Goal: Task Accomplishment & Management: Manage account settings

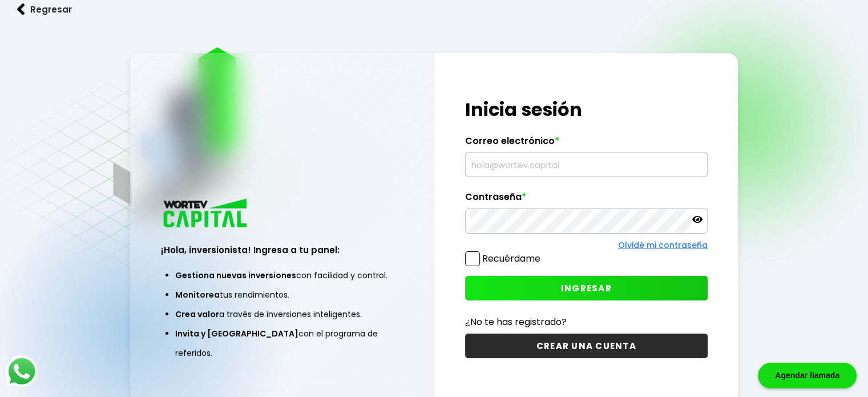
click at [549, 166] on input "text" at bounding box center [586, 164] width 232 height 24
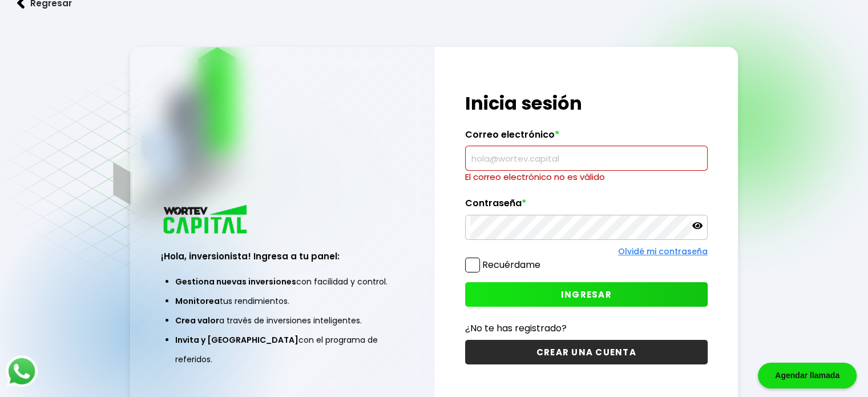
paste input "anahi@dci.homes"
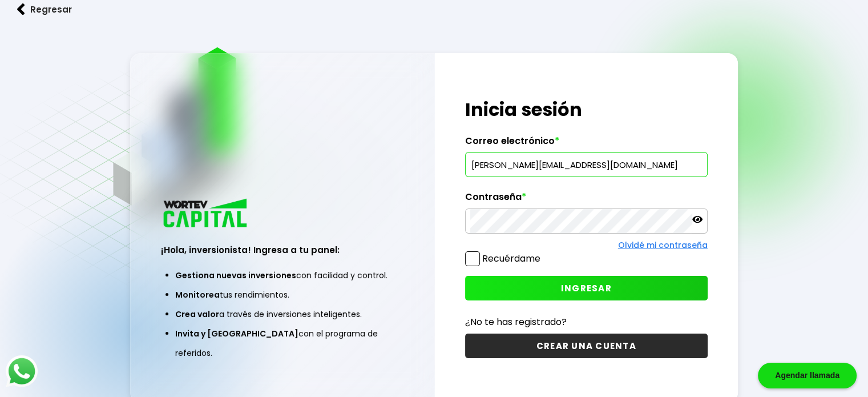
type input "anahi@dci.homes"
click at [511, 292] on button "INGRESAR" at bounding box center [586, 288] width 242 height 25
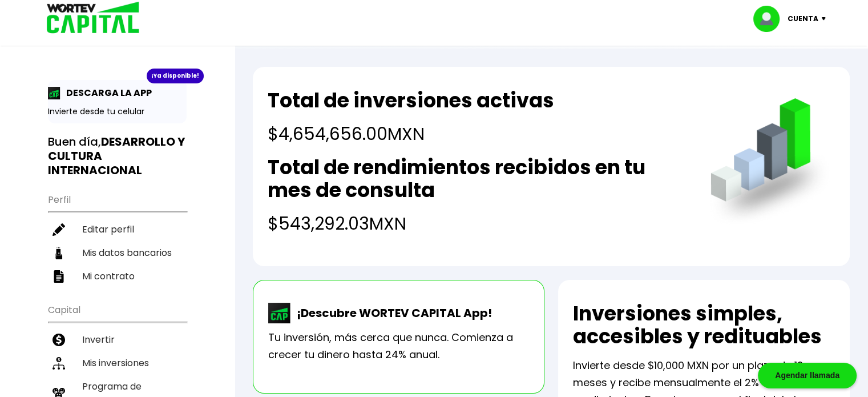
click at [802, 22] on p "Cuenta" at bounding box center [802, 18] width 31 height 17
click at [794, 84] on li "Cerrar sesión" at bounding box center [790, 75] width 91 height 23
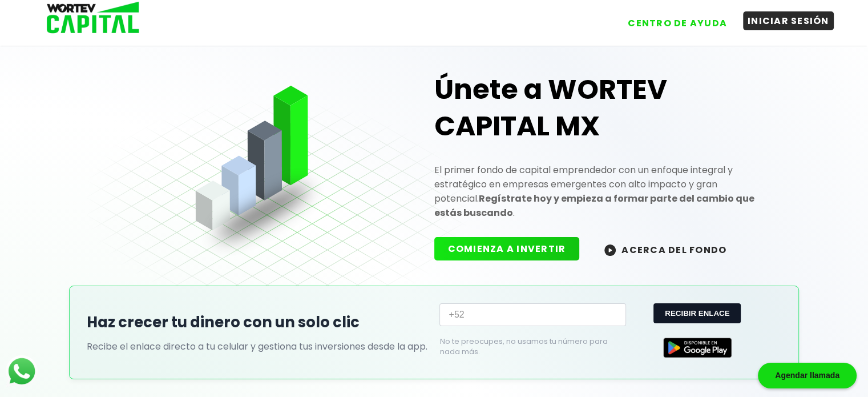
click at [787, 22] on button "INICIAR SESIÓN" at bounding box center [788, 20] width 91 height 19
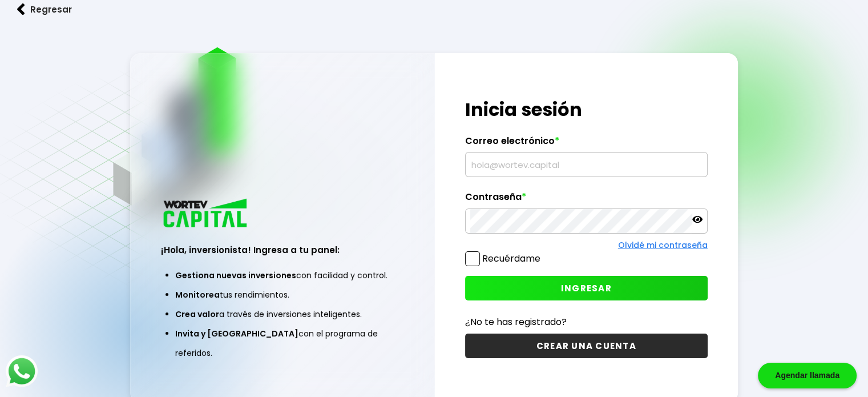
click at [545, 169] on input "text" at bounding box center [586, 164] width 232 height 24
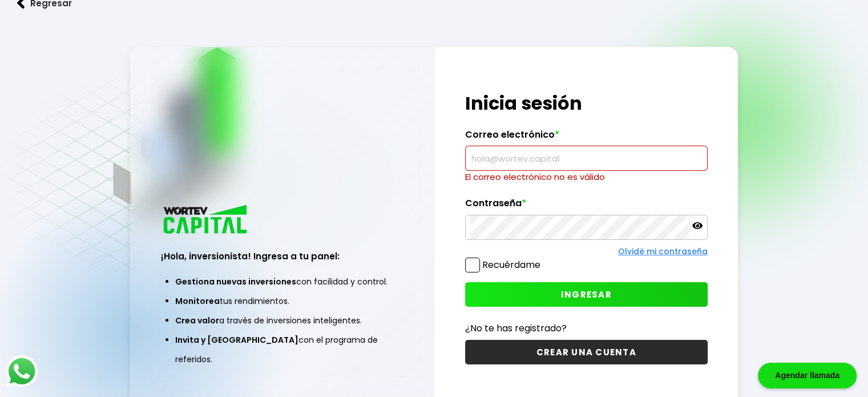
paste input "dci@dci.homes"
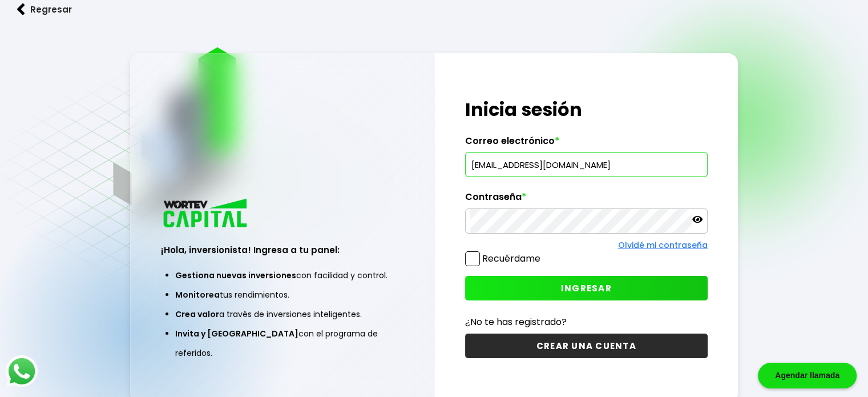
type input "dci@dci.homes"
click at [493, 288] on button "INGRESAR" at bounding box center [586, 288] width 242 height 25
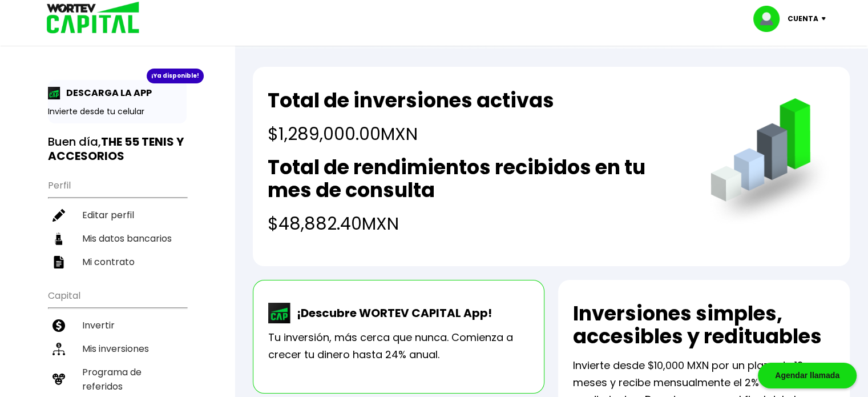
click at [807, 25] on p "Cuenta" at bounding box center [802, 18] width 31 height 17
click at [791, 79] on li "Cerrar sesión" at bounding box center [790, 75] width 91 height 23
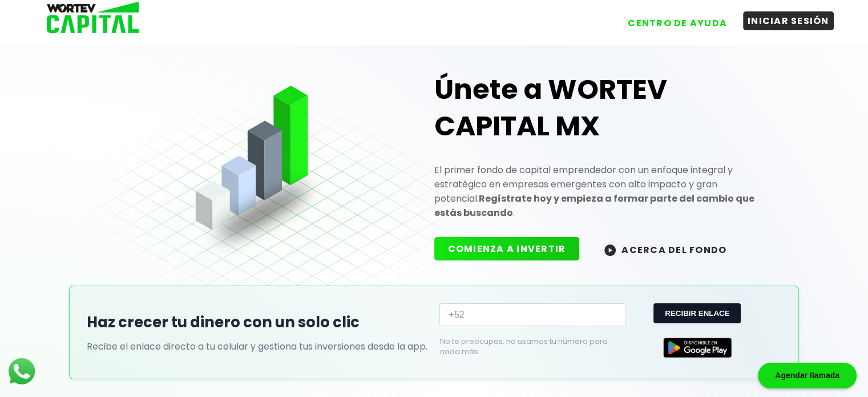
click at [769, 21] on button "INICIAR SESIÓN" at bounding box center [788, 20] width 91 height 19
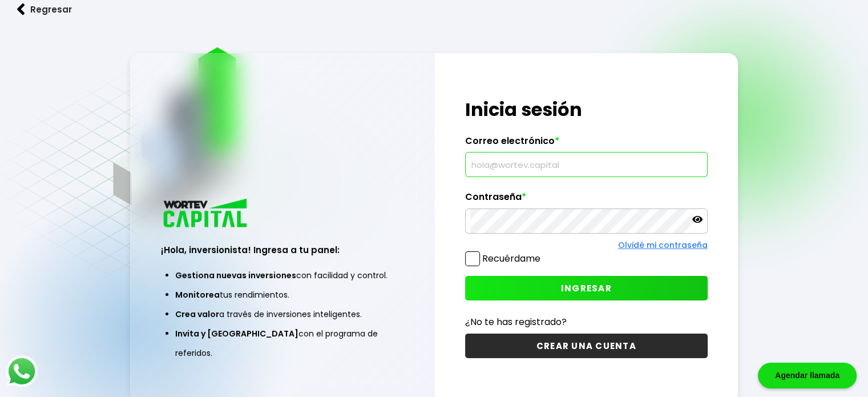
click at [528, 160] on input "text" at bounding box center [586, 164] width 232 height 24
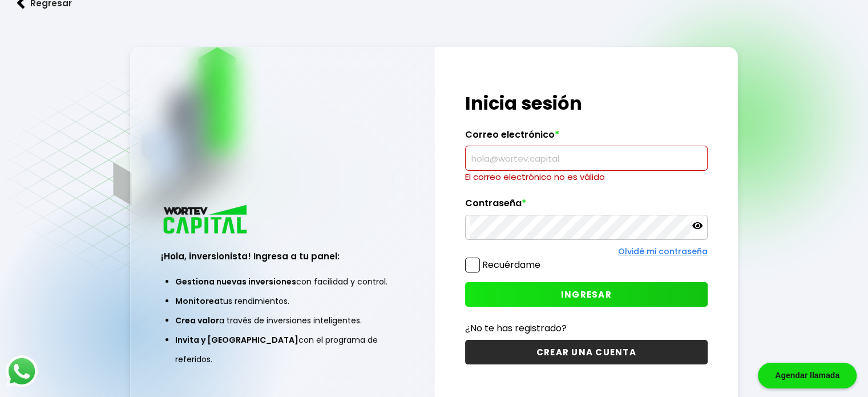
paste input "graciaac70@gmail.com"
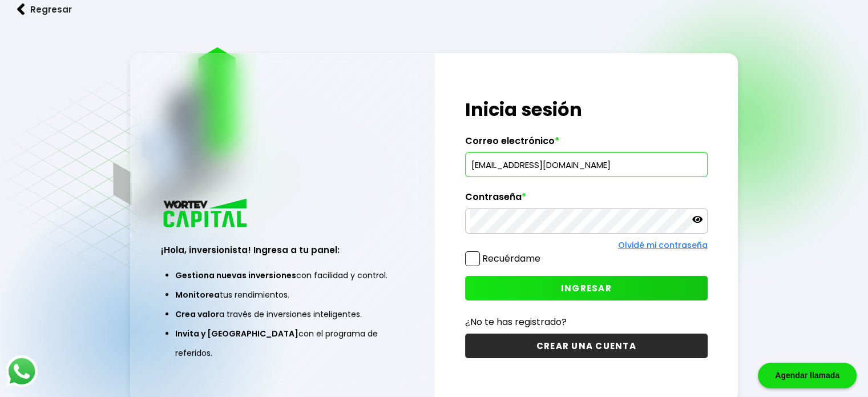
type input "graciaac70@gmail.com"
click at [502, 277] on button "INGRESAR" at bounding box center [586, 288] width 242 height 25
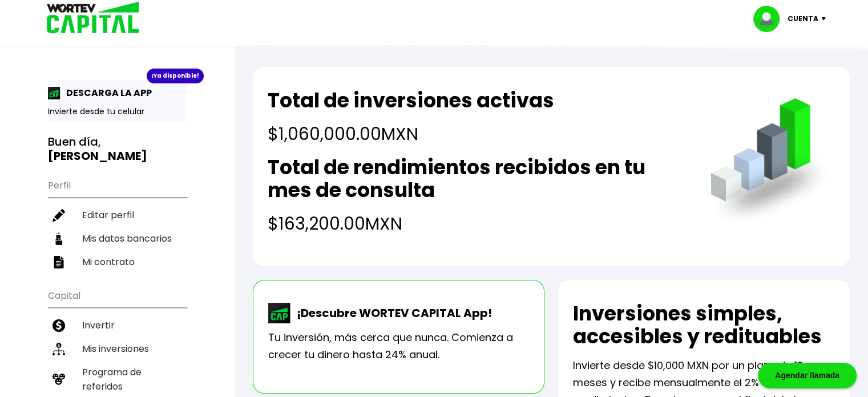
click at [819, 19] on img at bounding box center [825, 18] width 15 height 3
click at [795, 70] on li "Cerrar sesión" at bounding box center [790, 75] width 91 height 23
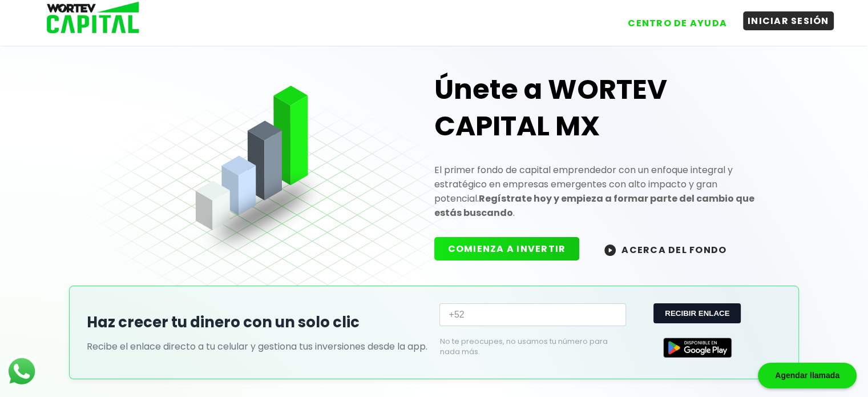
click at [761, 15] on button "INICIAR SESIÓN" at bounding box center [788, 20] width 91 height 19
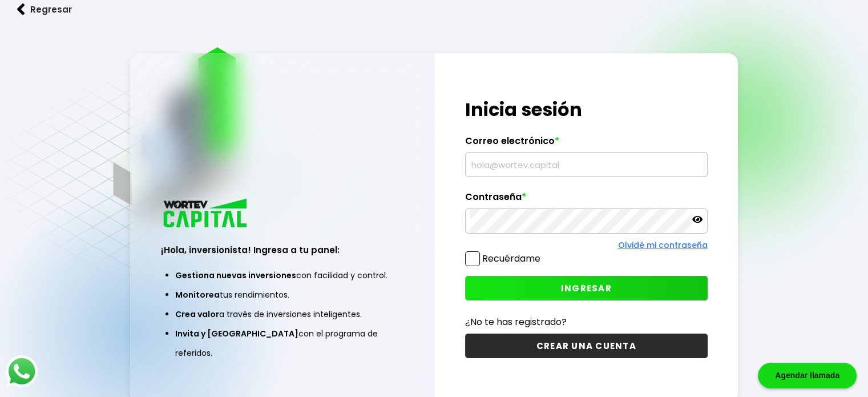
click at [536, 166] on input "text" at bounding box center [586, 164] width 232 height 24
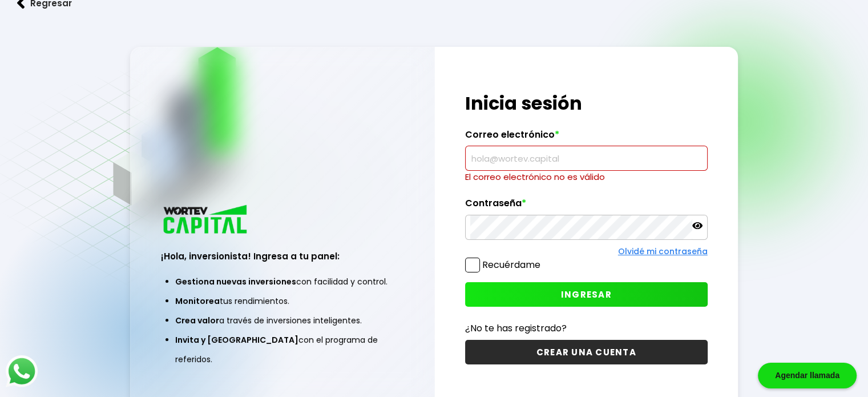
paste input "isael@dci.homes"
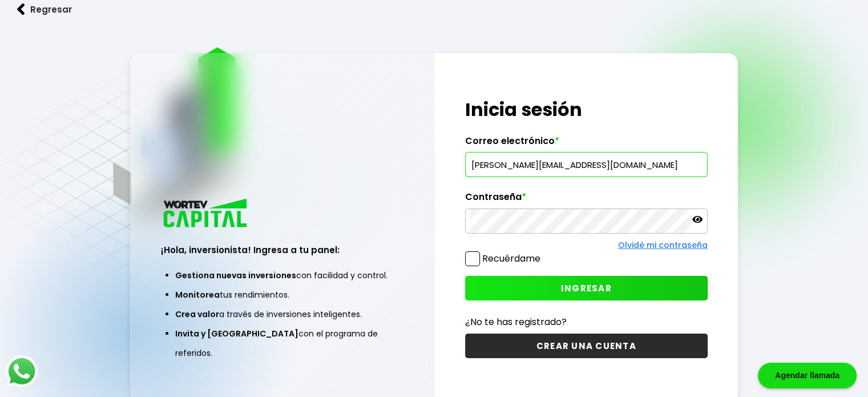
type input "isael@dci.homes"
click at [497, 282] on button "INGRESAR" at bounding box center [586, 288] width 242 height 25
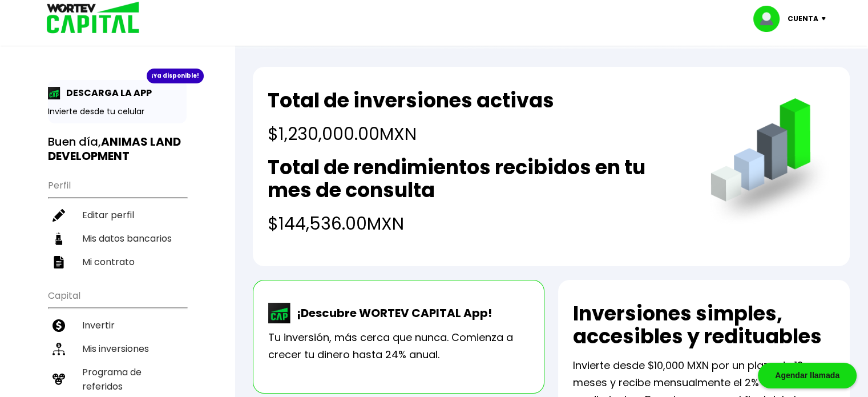
click at [805, 15] on p "Cuenta" at bounding box center [802, 18] width 31 height 17
click at [795, 74] on li "Cerrar sesión" at bounding box center [790, 75] width 91 height 23
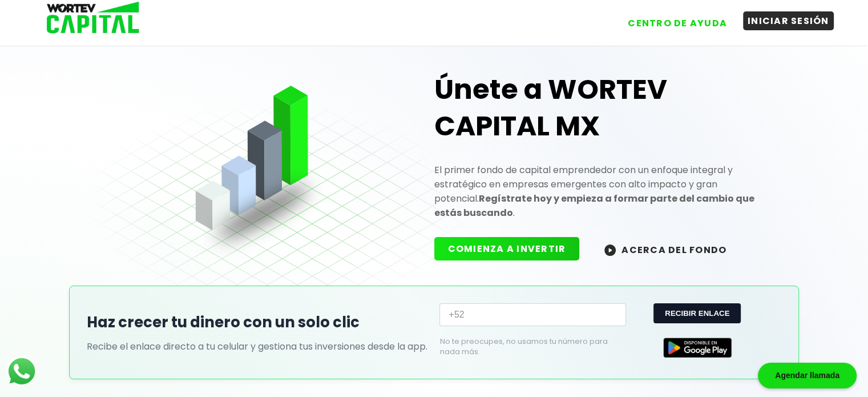
click at [785, 26] on button "INICIAR SESIÓN" at bounding box center [788, 20] width 91 height 19
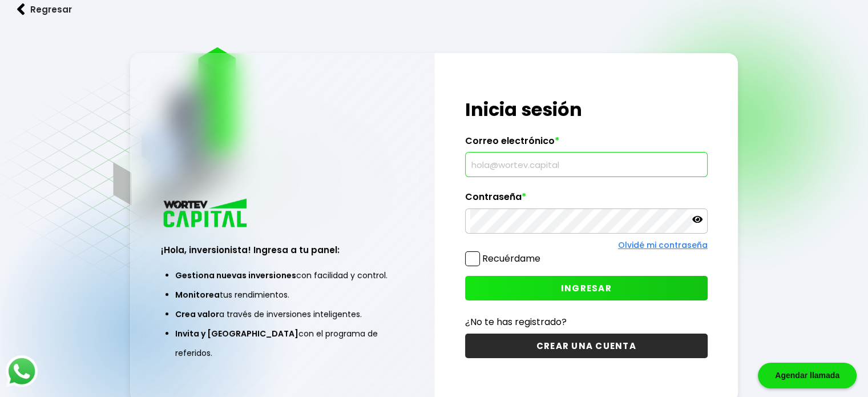
click at [555, 161] on input "text" at bounding box center [586, 164] width 232 height 24
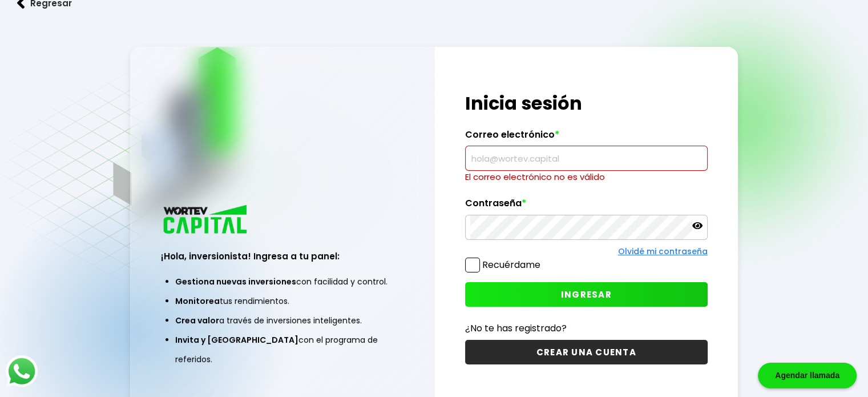
paste input "bernardo@dci.homes"
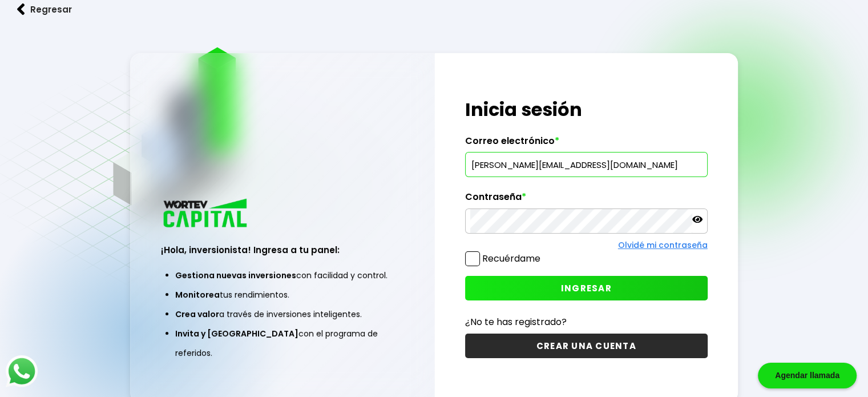
type input "bernardo@dci.homes"
click at [497, 280] on button "INGRESAR" at bounding box center [586, 288] width 242 height 25
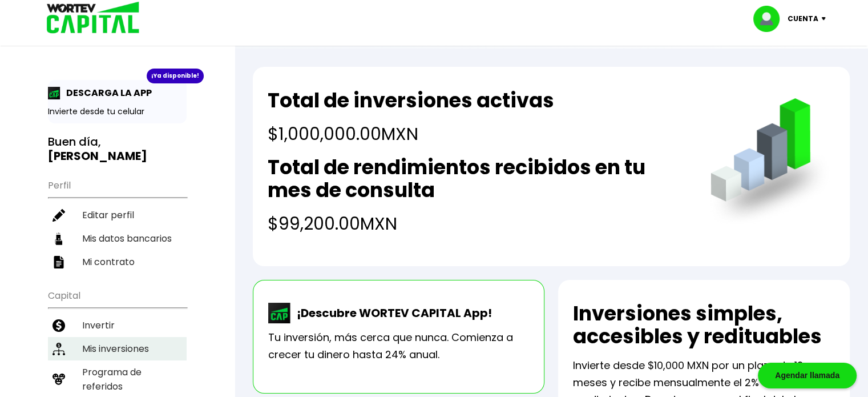
click at [119, 337] on li "Mis inversiones" at bounding box center [117, 348] width 139 height 23
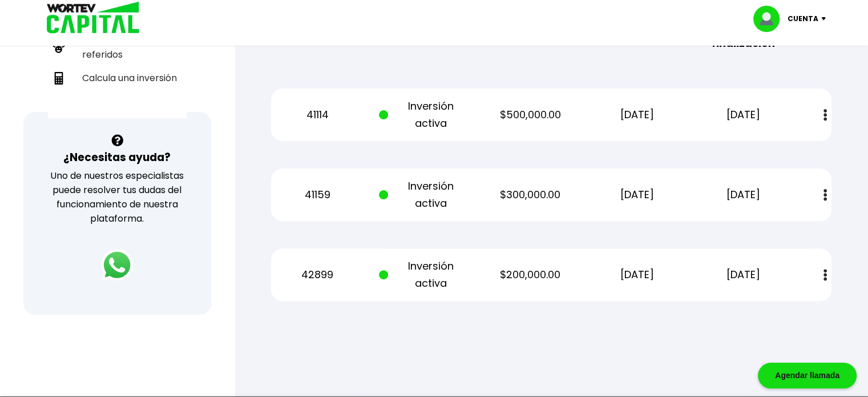
scroll to position [342, 0]
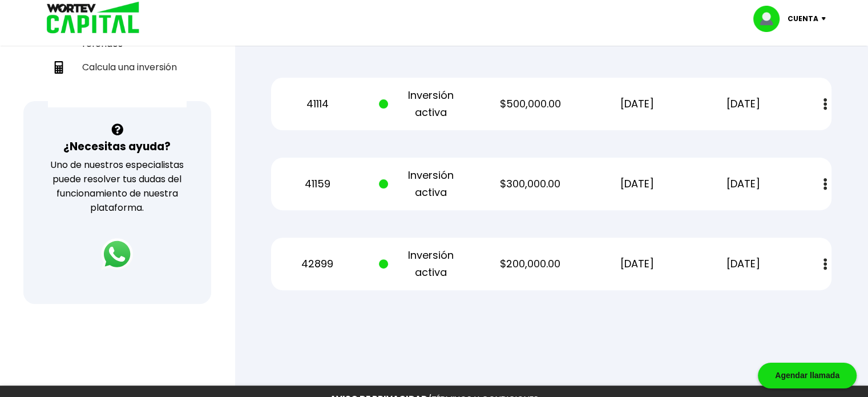
click at [814, 19] on p "Cuenta" at bounding box center [802, 18] width 31 height 17
click at [804, 78] on li "Cerrar sesión" at bounding box center [790, 75] width 91 height 23
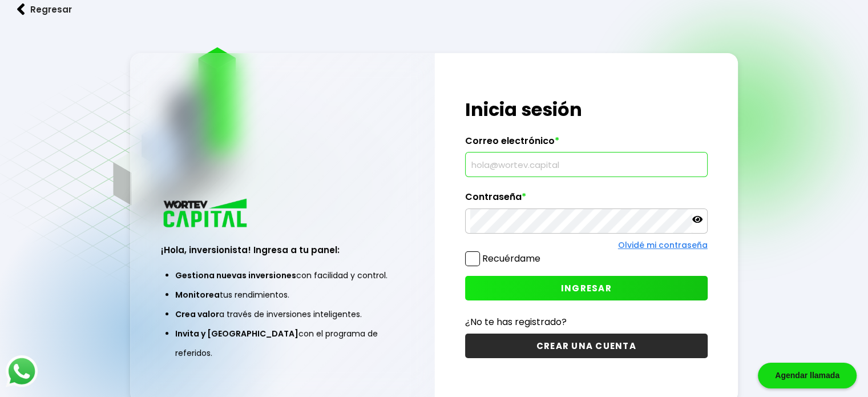
click at [518, 165] on input "text" at bounding box center [586, 164] width 232 height 24
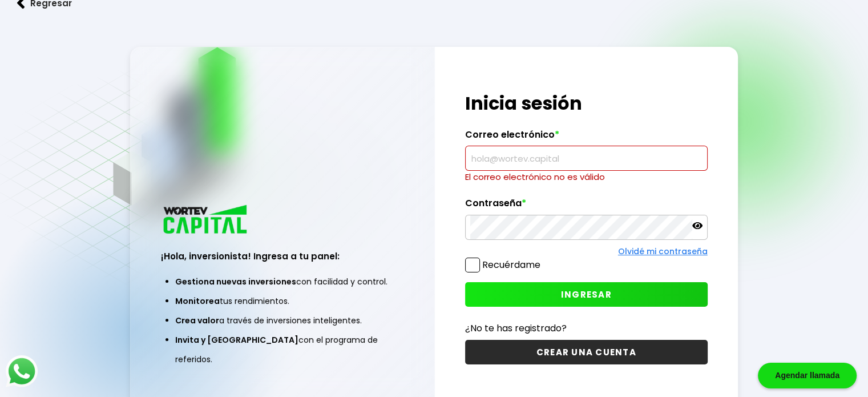
paste input "[EMAIL_ADDRESS][DOMAIN_NAME]"
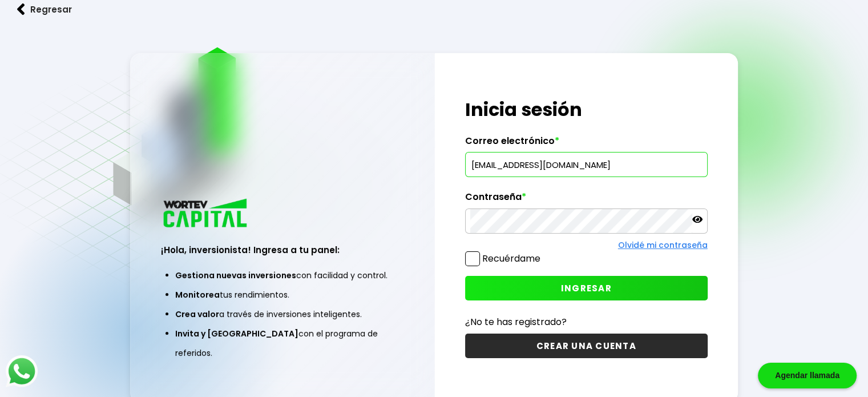
type input "[EMAIL_ADDRESS][DOMAIN_NAME]"
click at [506, 272] on div "¡Hola, inversionista! Ingresa tus credenciales para iniciar sesión Inicia sesió…" at bounding box center [586, 227] width 303 height 349
click at [504, 282] on button "INGRESAR" at bounding box center [586, 288] width 242 height 25
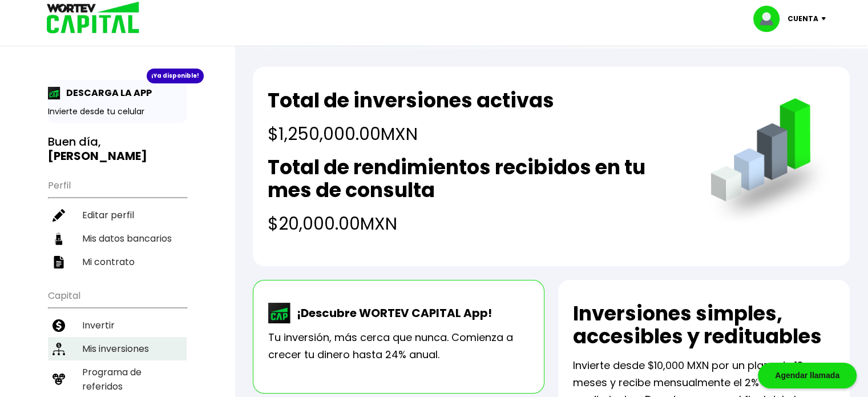
click at [119, 337] on li "Mis inversiones" at bounding box center [117, 348] width 139 height 23
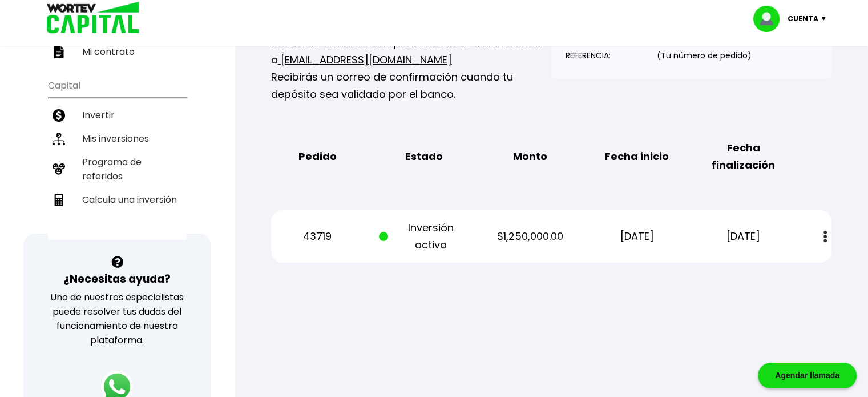
scroll to position [342, 0]
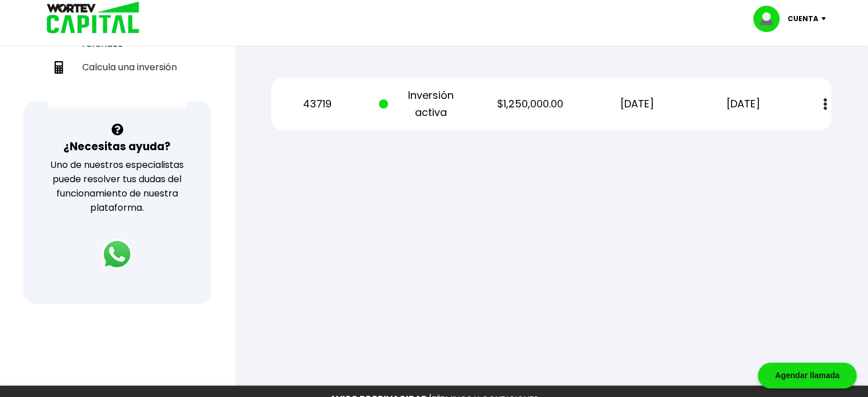
click at [809, 18] on p "Cuenta" at bounding box center [802, 18] width 31 height 17
click at [782, 75] on li "Cerrar sesión" at bounding box center [790, 75] width 91 height 23
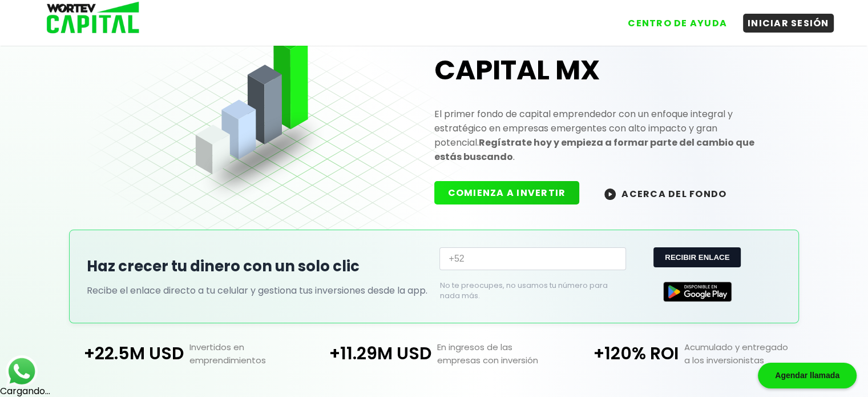
scroll to position [258, 0]
